Goal: Check status

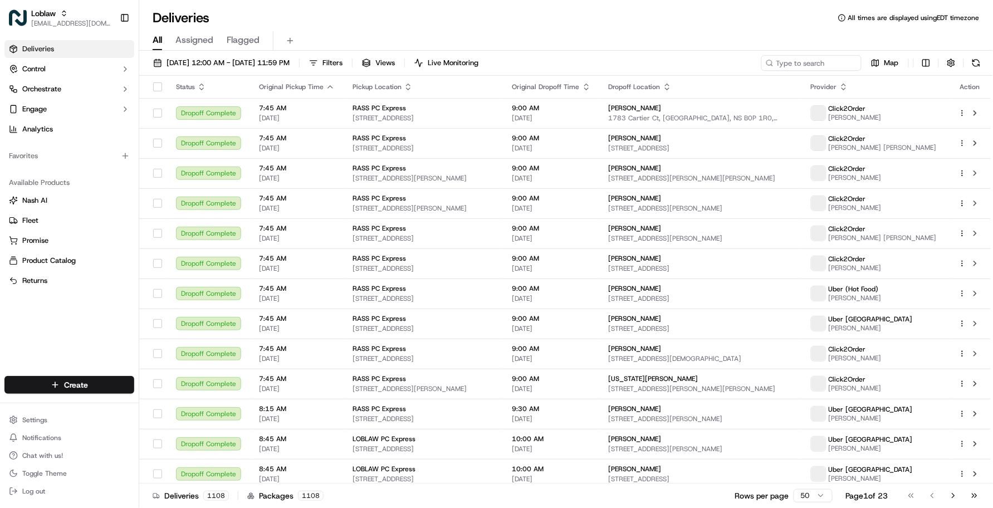
click at [241, 15] on div "Deliveries All times are displayed using EDT timezone" at bounding box center [566, 18] width 854 height 18
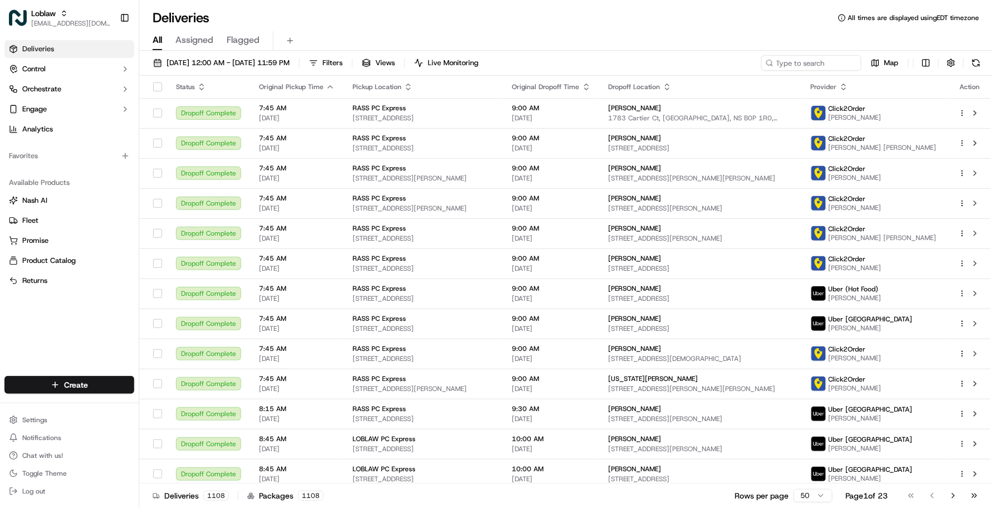
click at [241, 15] on div "Deliveries All times are displayed using EDT timezone" at bounding box center [566, 18] width 854 height 18
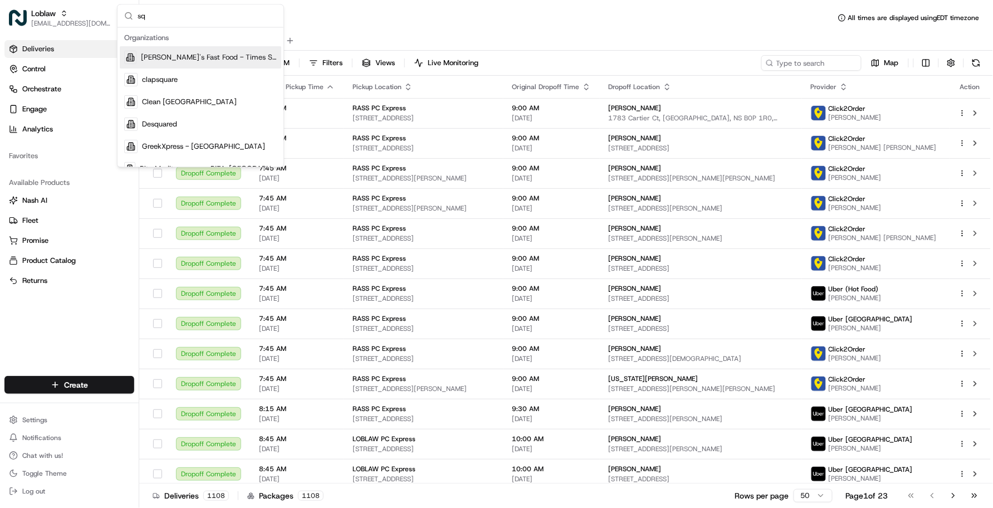
type input "s"
click at [355, 30] on div "All Assigned Flagged" at bounding box center [566, 39] width 854 height 24
type input "v"
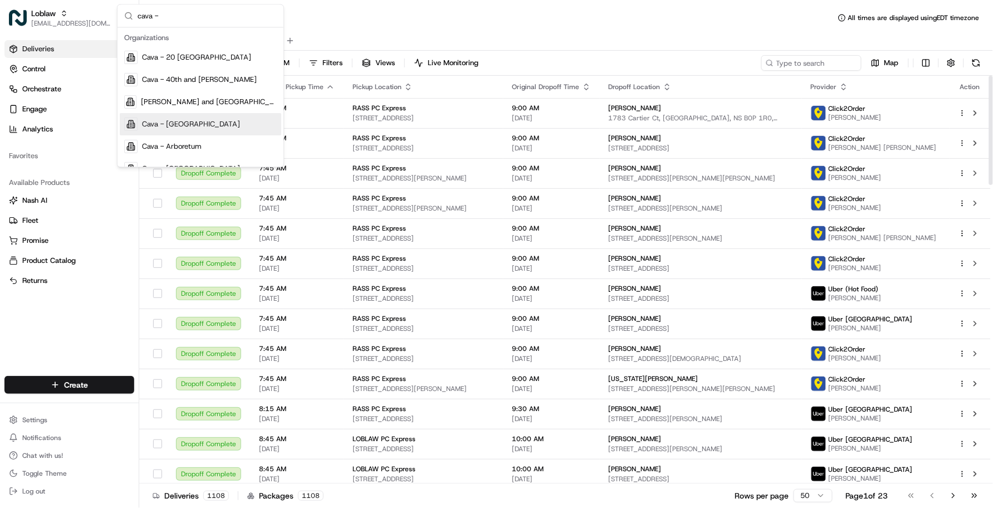
type input "cava -"
click at [237, 153] on div "Cava - Arboretum" at bounding box center [201, 147] width 162 height 22
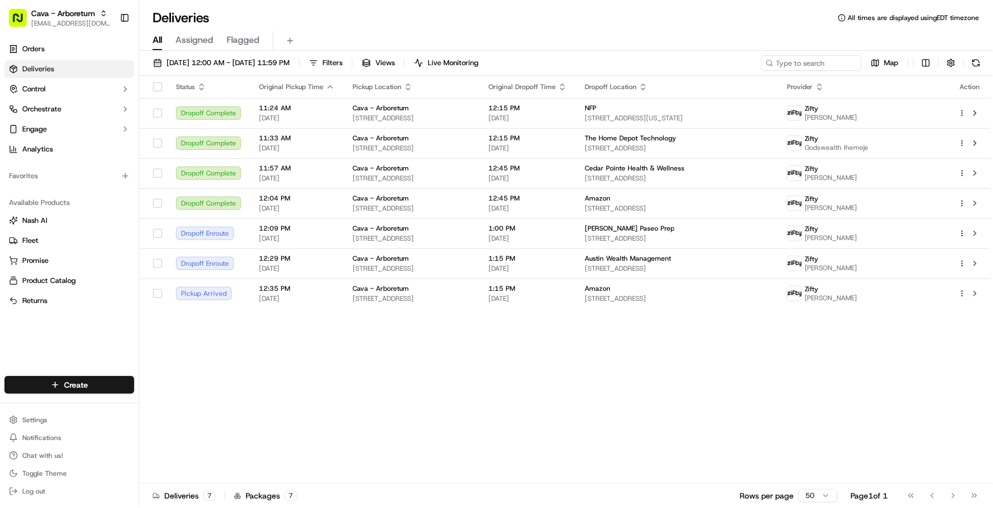
click at [648, 22] on div "Deliveries All times are displayed using EDT timezone" at bounding box center [566, 18] width 854 height 18
click at [486, 418] on div "Status Original Pickup Time Pickup Location Original Dropoff Time Dropoff Locat…" at bounding box center [565, 280] width 852 height 408
click at [817, 59] on input at bounding box center [795, 63] width 134 height 16
paste input "8652506"
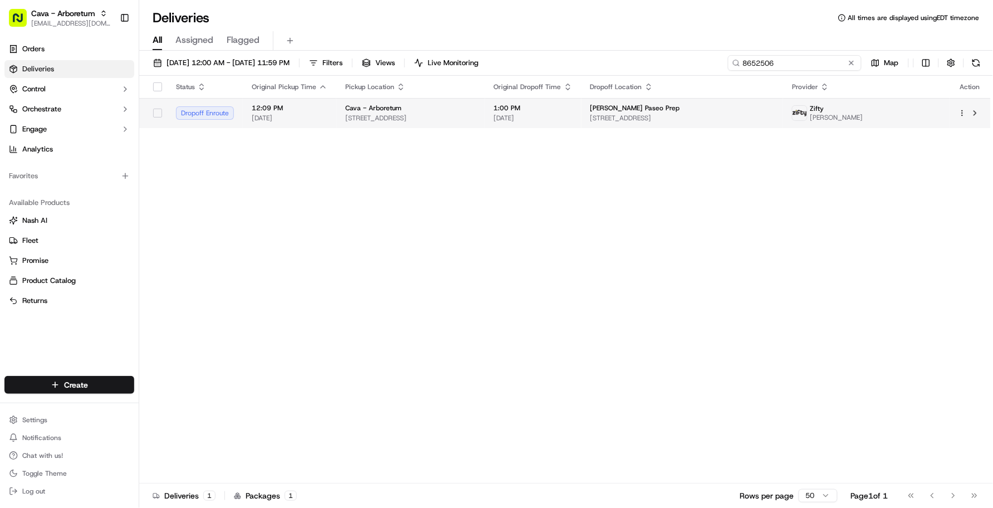
type input "8652506"
click at [476, 105] on div "Cava - Arboretum" at bounding box center [410, 108] width 131 height 9
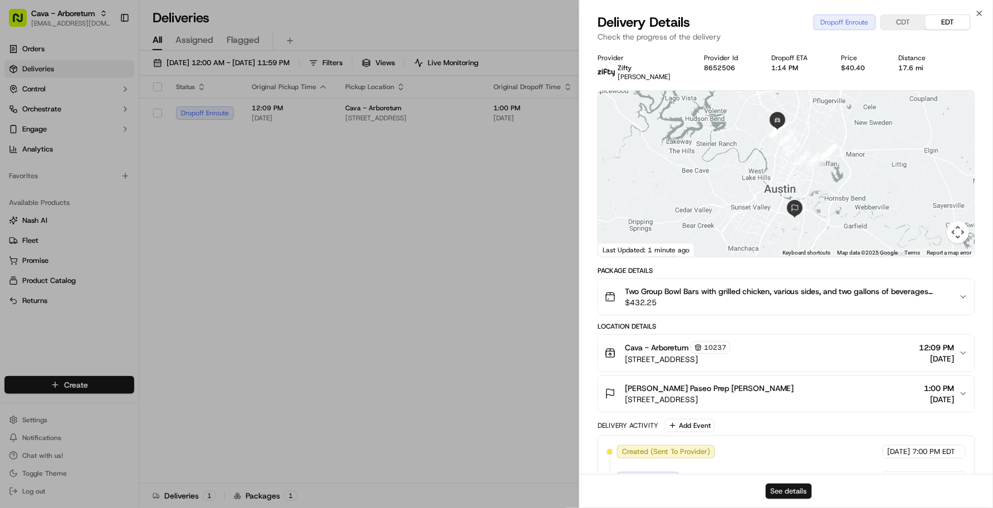
click at [791, 495] on button "See details" at bounding box center [789, 491] width 46 height 16
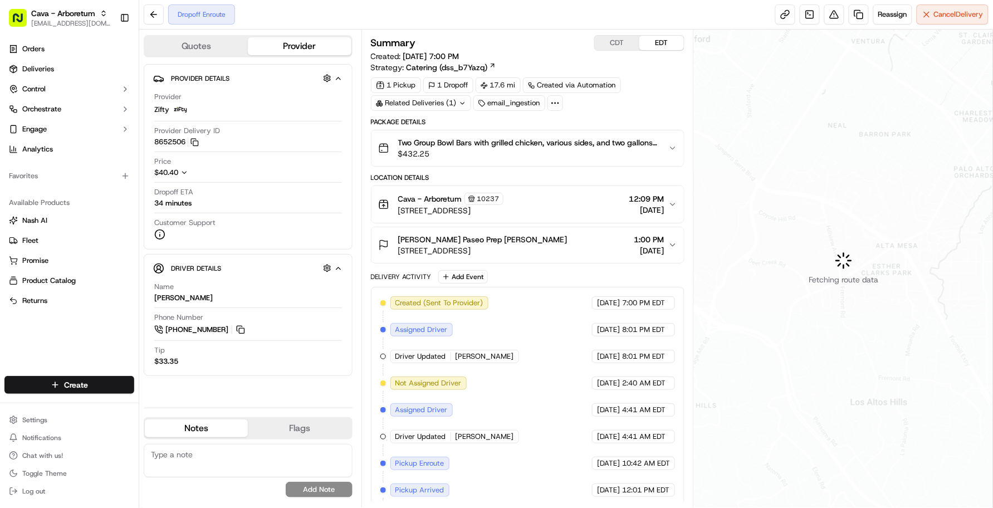
click at [603, 424] on div "Created (Sent To Provider) Zifty [DATE] 7:00 PM EDT Assigned Driver Zifty [DATE…" at bounding box center [527, 423] width 295 height 254
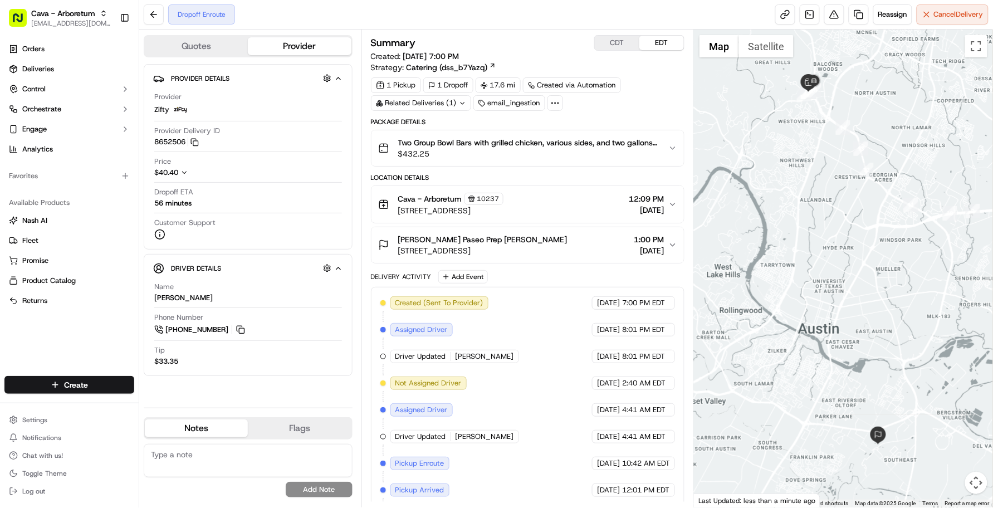
click at [466, 468] on div "Created (Sent To Provider) Zifty [DATE] 7:00 PM EDT Assigned Driver Zifty [DATE…" at bounding box center [527, 436] width 295 height 281
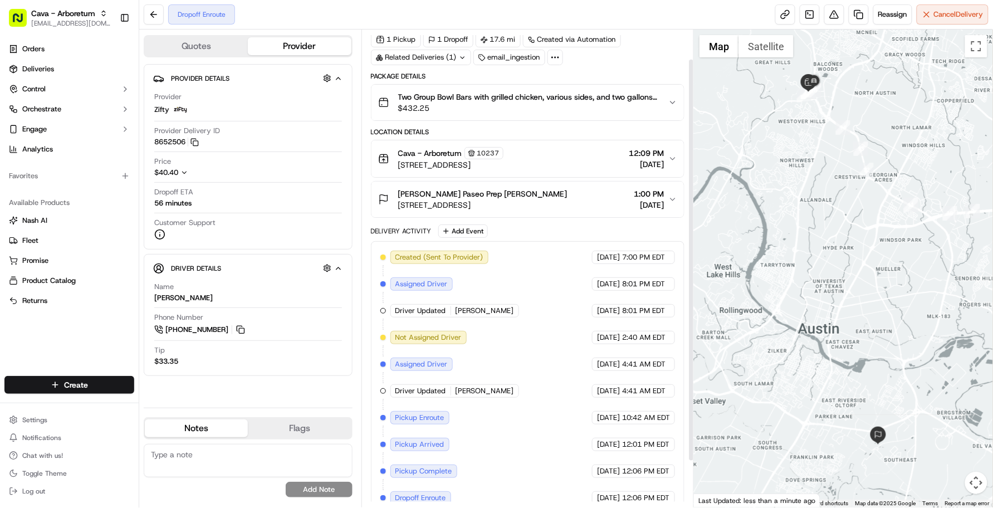
scroll to position [89, 0]
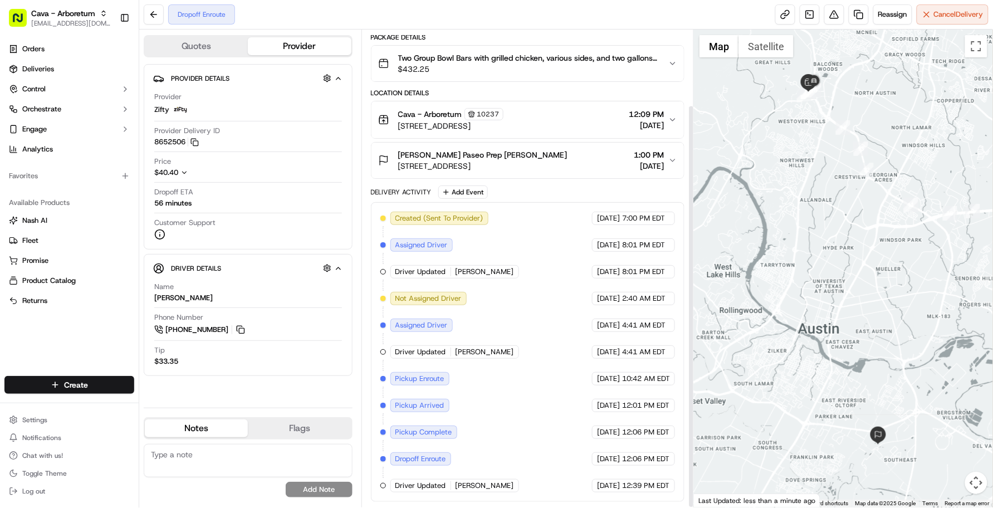
click at [542, 460] on div "Created (Sent To Provider) Zifty 09/17/2025 7:00 PM EDT Assigned Driver Zifty 0…" at bounding box center [527, 352] width 295 height 281
click at [185, 402] on div "Quotes Provider Provider Details Hidden ( 3 ) Provider Zifty Provider Delivery …" at bounding box center [250, 269] width 222 height 478
click at [560, 347] on div "Created (Sent To Provider) Zifty 09/17/2025 7:00 PM EDT Assigned Driver Zifty 0…" at bounding box center [527, 352] width 295 height 281
click at [185, 173] on icon "button" at bounding box center [184, 173] width 8 height 8
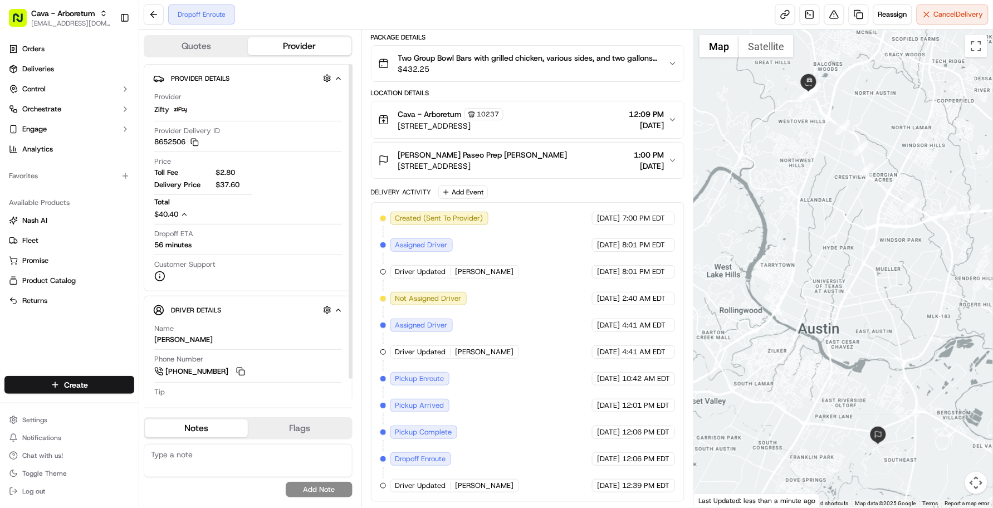
click at [226, 187] on span "$37.60" at bounding box center [234, 185] width 37 height 10
drag, startPoint x: 226, startPoint y: 187, endPoint x: 282, endPoint y: 246, distance: 82.3
click at [282, 246] on div "Dropoff ETA 56 minutes" at bounding box center [248, 239] width 188 height 21
click at [583, 391] on div "Created (Sent To Provider) Zifty 09/17/2025 7:00 PM EDT Assigned Driver Zifty 0…" at bounding box center [527, 352] width 295 height 281
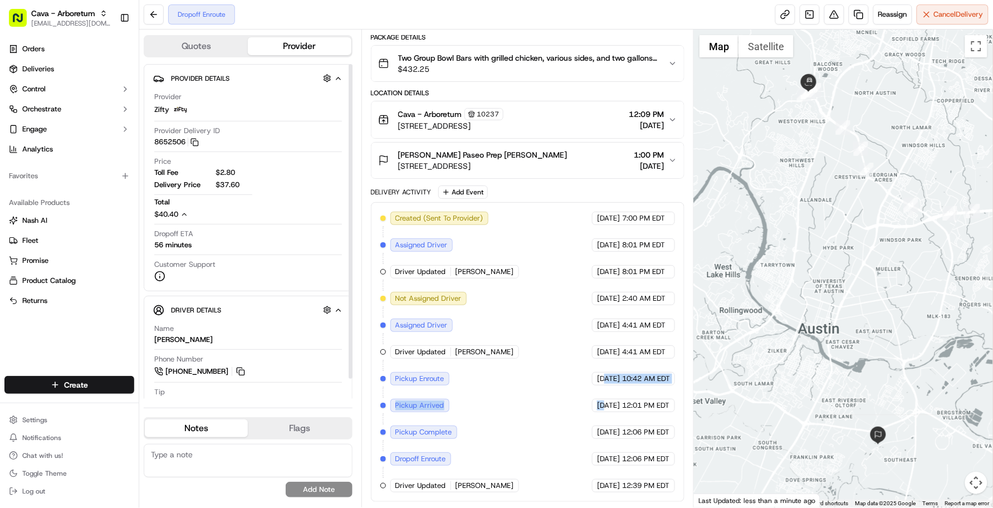
click at [243, 23] on div "Dropoff Enroute Reassign Cancel Delivery" at bounding box center [566, 15] width 854 height 30
click at [597, 384] on div "09/18/2025 10:42 AM EDT" at bounding box center [633, 378] width 83 height 13
